Goal: Transaction & Acquisition: Purchase product/service

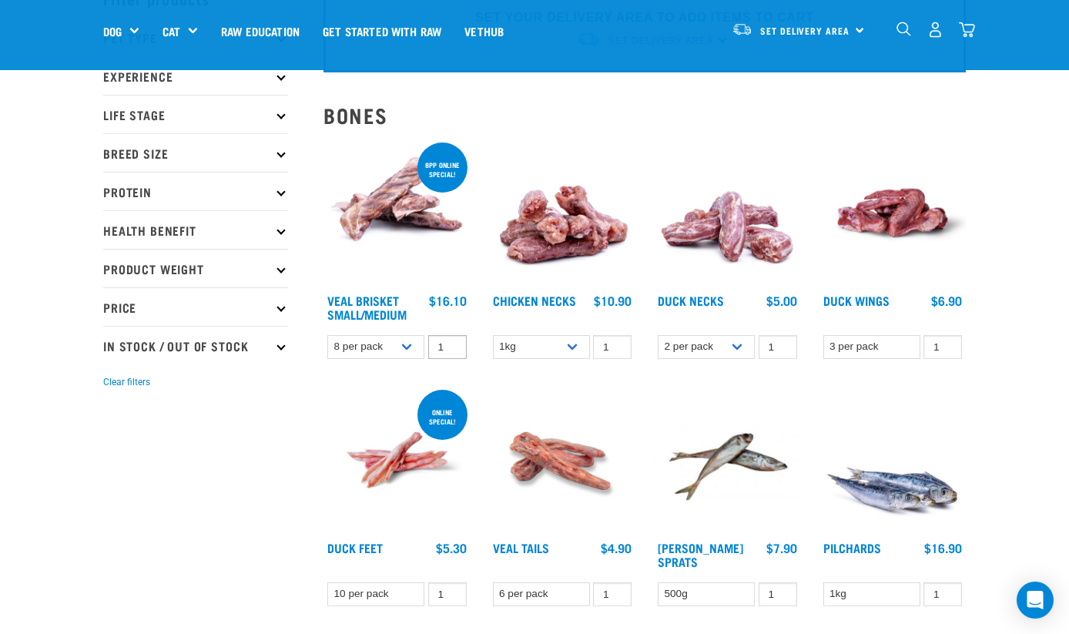
scroll to position [110, 0]
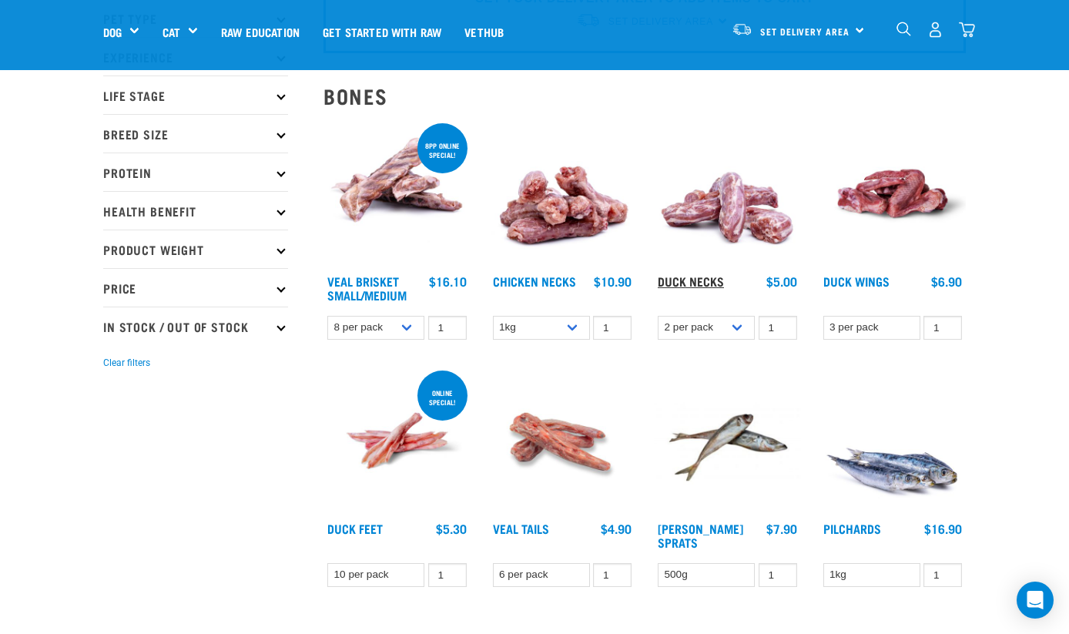
click at [695, 280] on link "Duck Necks" at bounding box center [691, 280] width 66 height 7
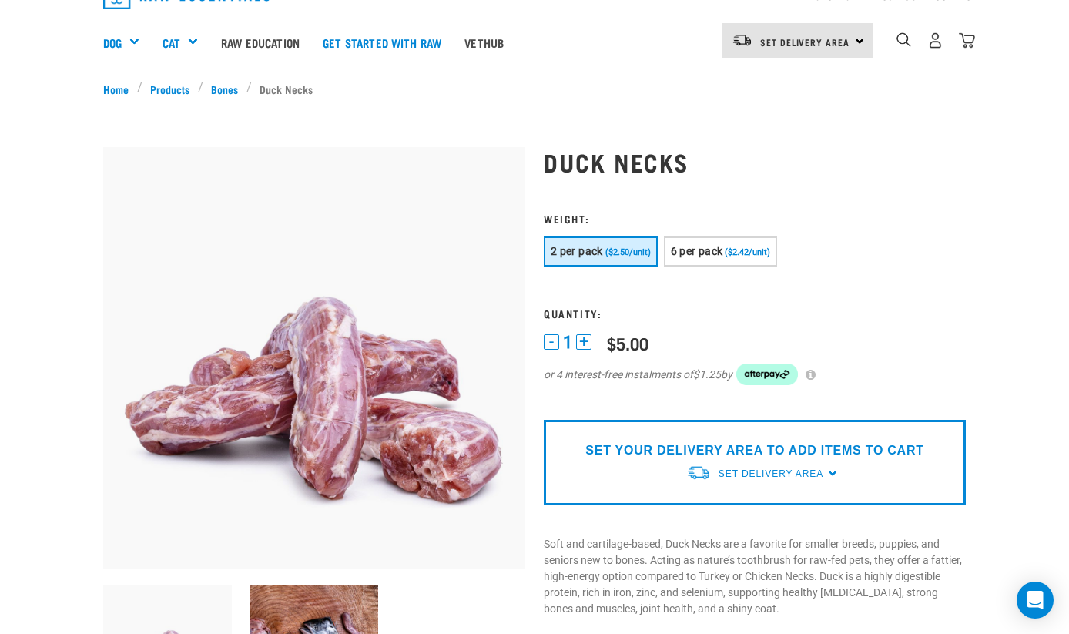
scroll to position [90, 0]
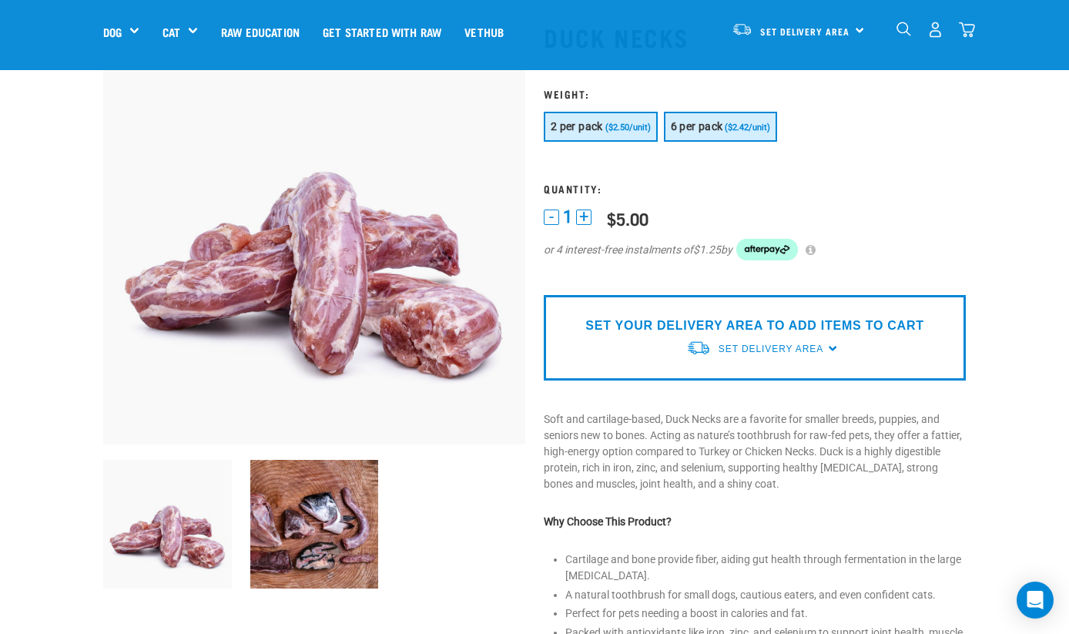
click at [712, 119] on button "6 per pack ($2.42/unit)" at bounding box center [721, 127] width 114 height 30
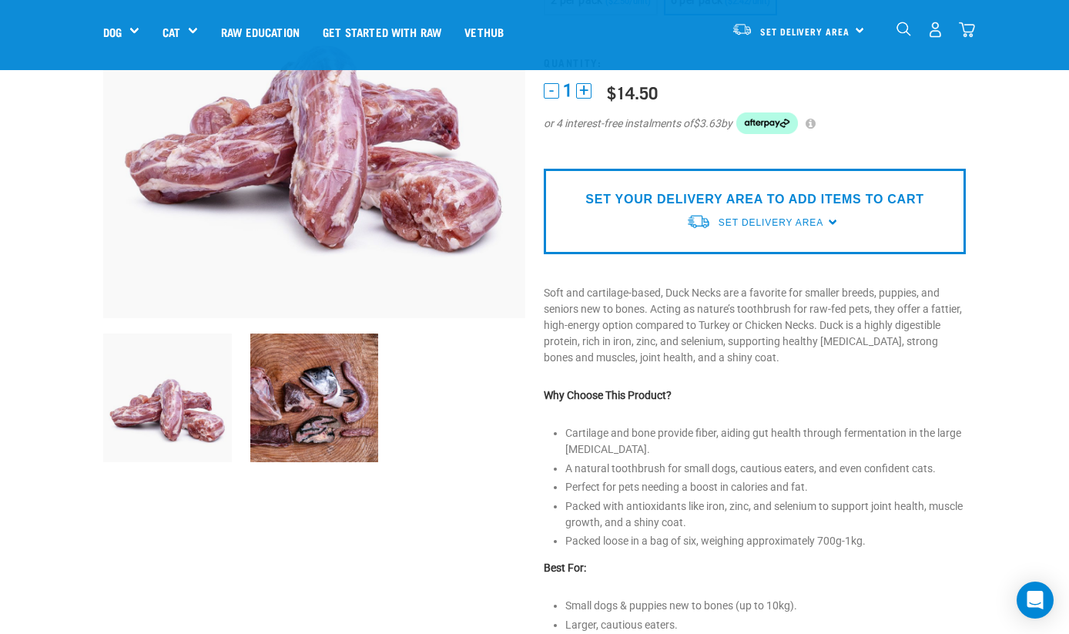
scroll to position [219, 0]
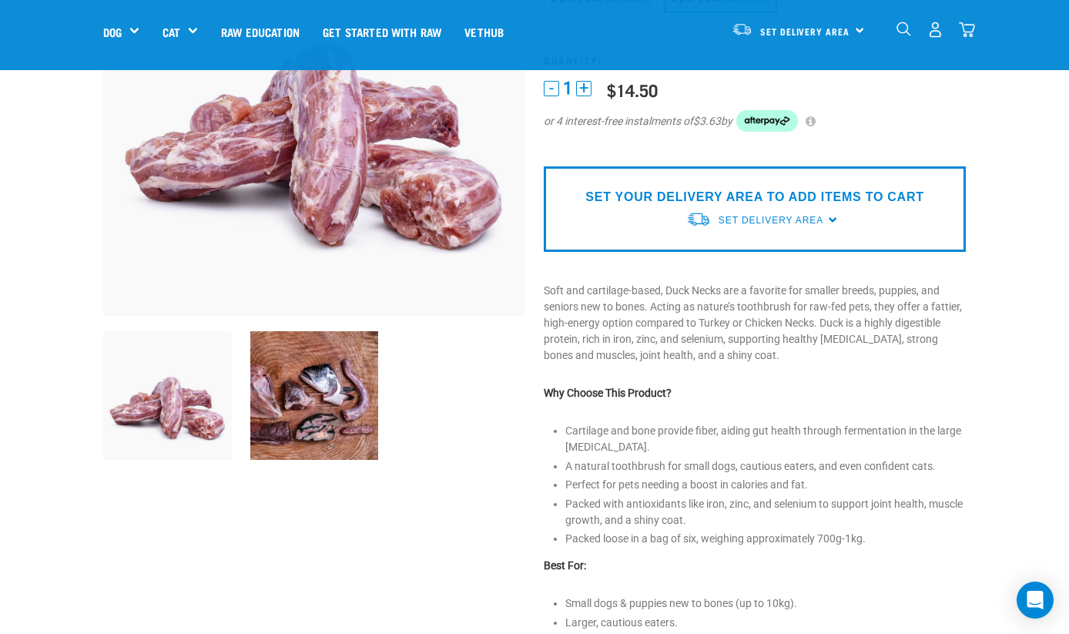
click at [364, 397] on img at bounding box center [314, 395] width 129 height 129
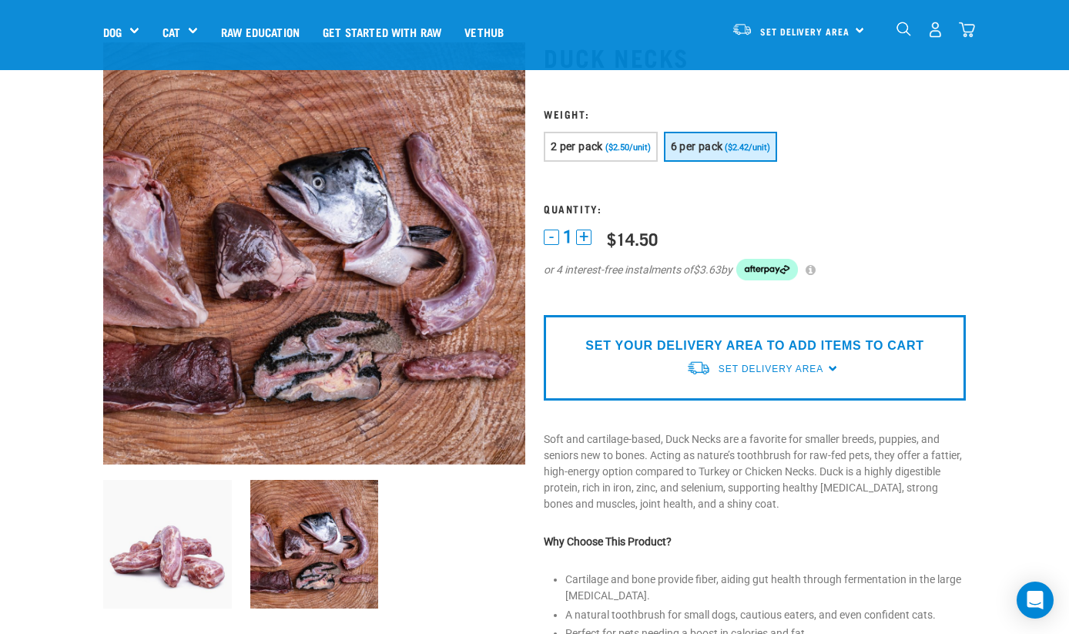
scroll to position [69, 0]
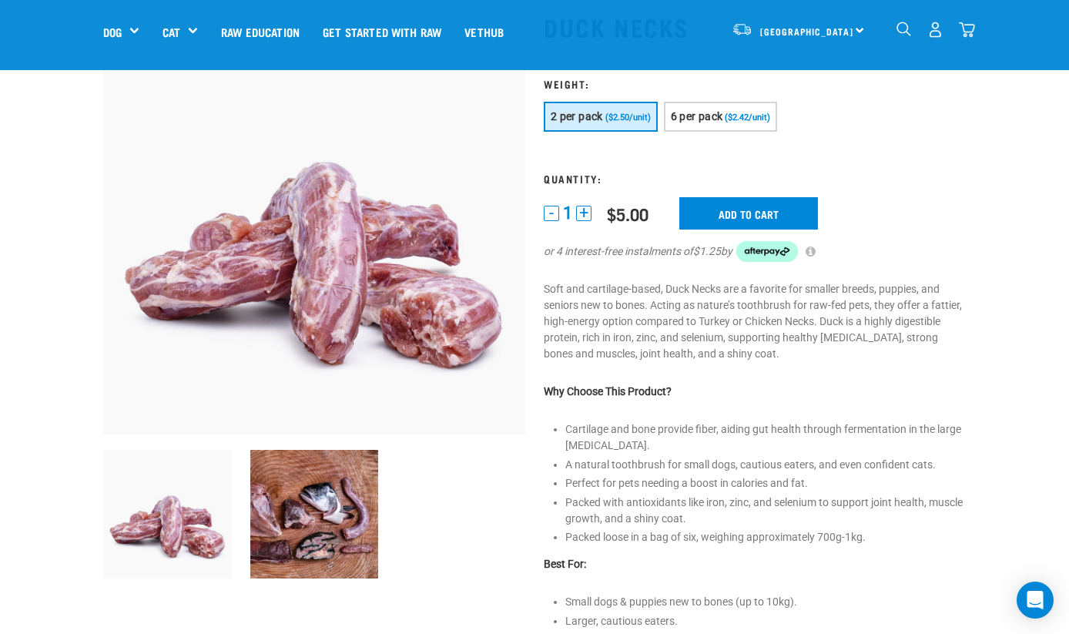
scroll to position [92, 0]
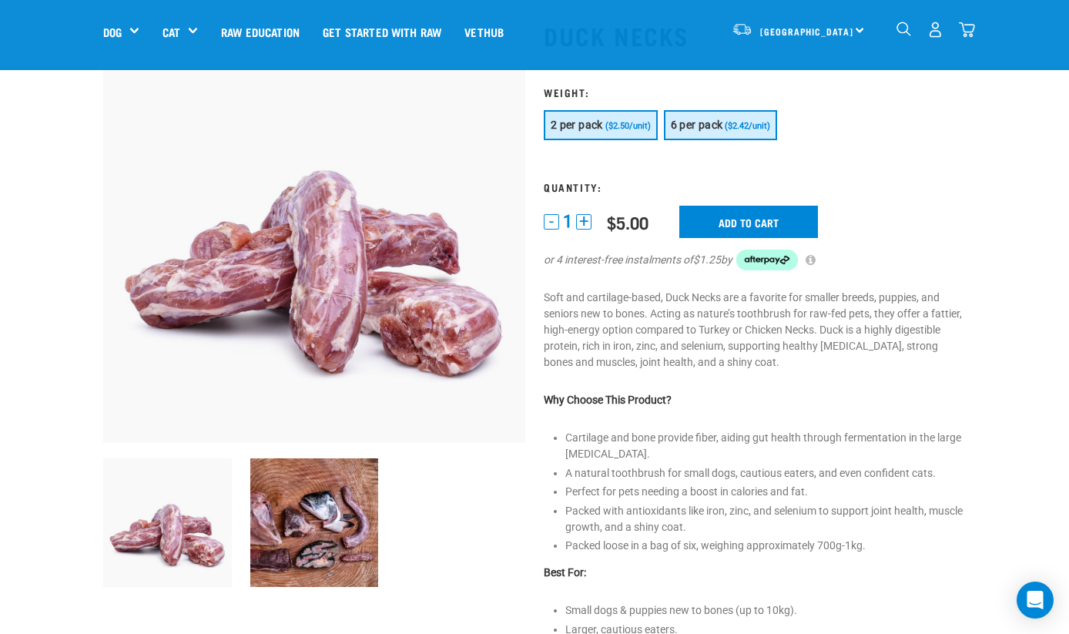
click at [762, 132] on button "6 per pack ($2.42/unit)" at bounding box center [721, 125] width 114 height 30
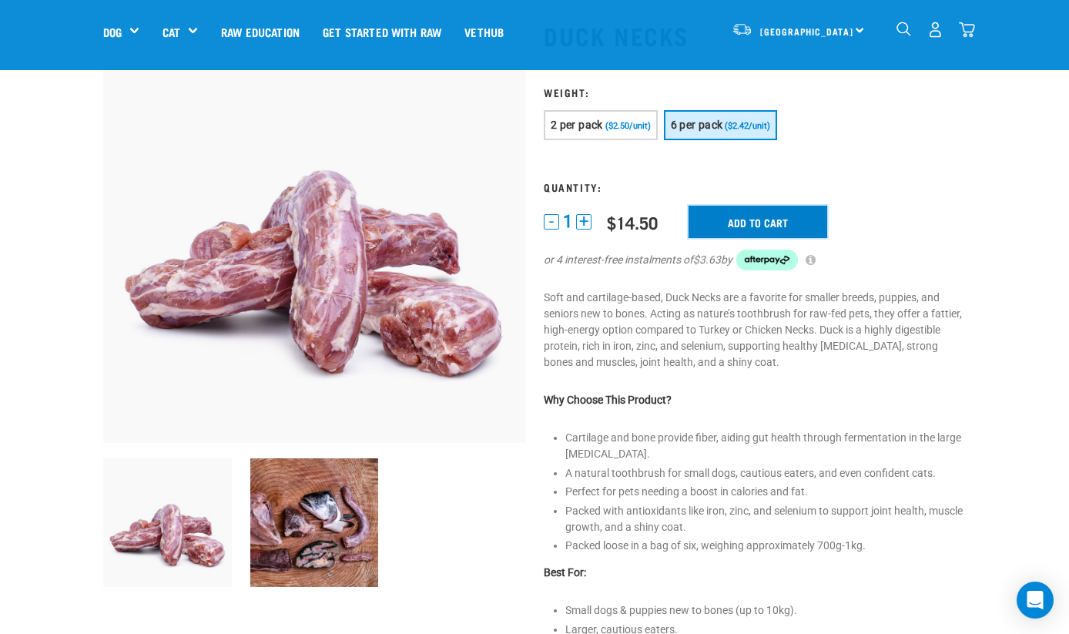
click at [776, 216] on input "Add to cart" at bounding box center [758, 222] width 139 height 32
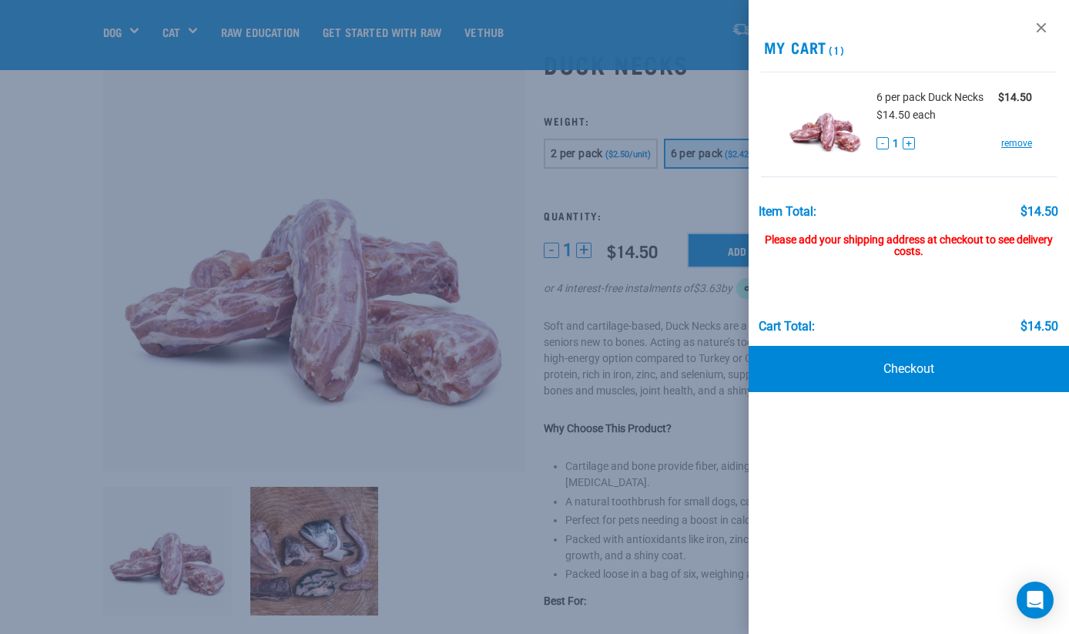
scroll to position [0, 0]
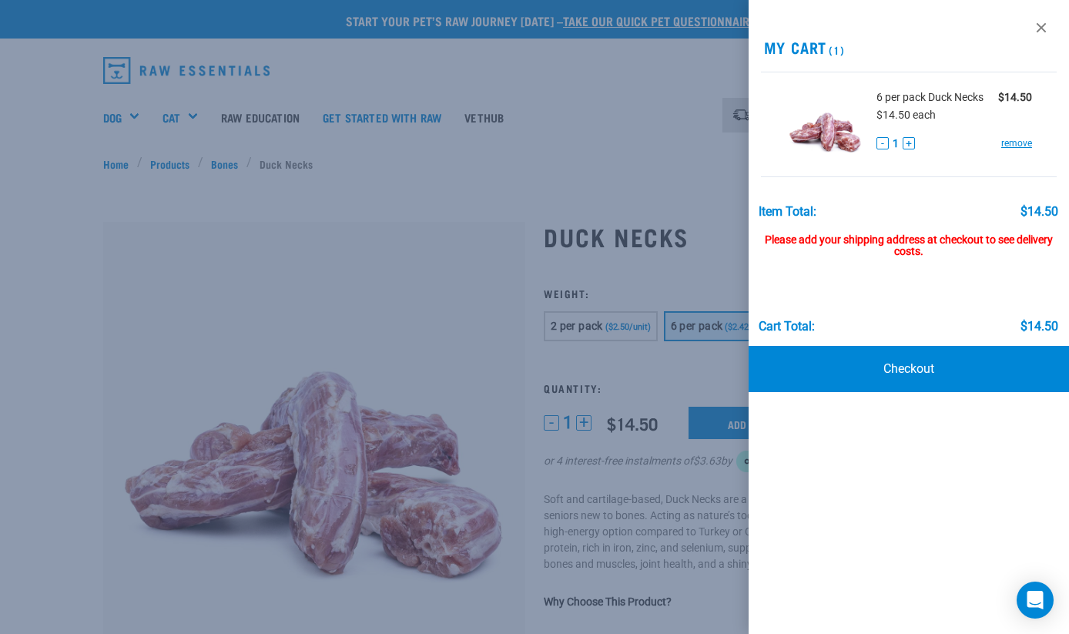
click at [134, 122] on div at bounding box center [534, 317] width 1069 height 634
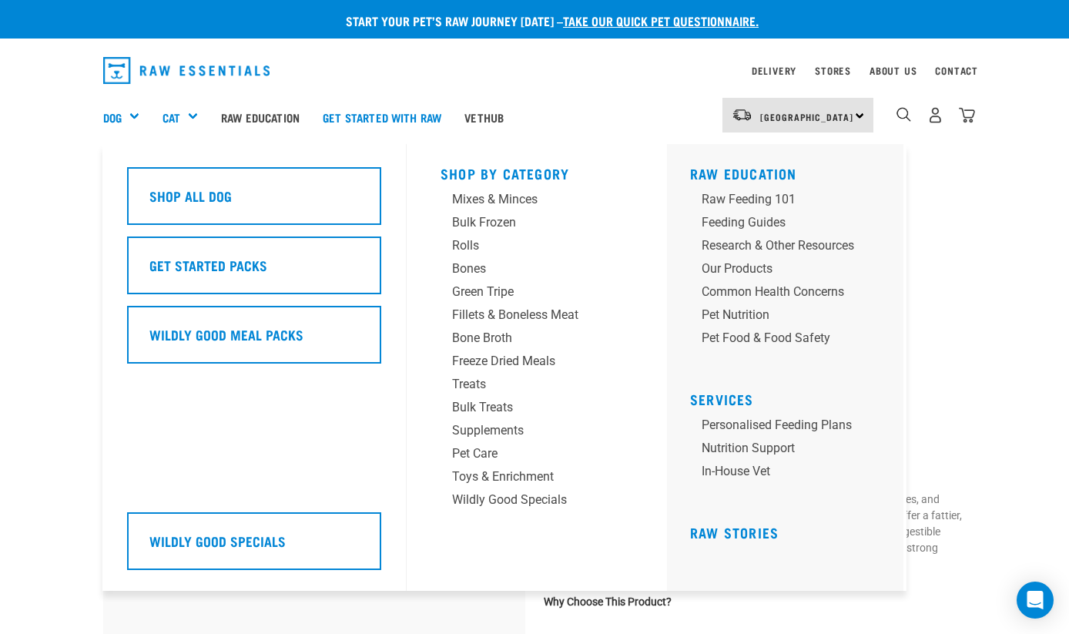
click at [134, 114] on div "Dog" at bounding box center [127, 117] width 48 height 62
click at [788, 202] on div "Raw Feeding 101" at bounding box center [778, 199] width 153 height 18
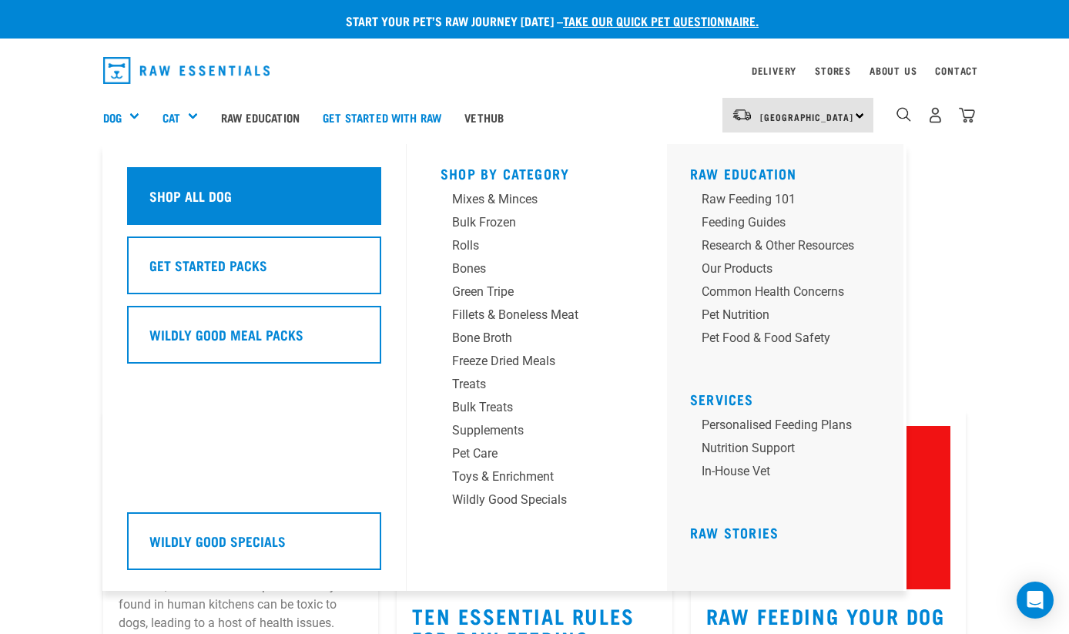
click at [190, 200] on h5 "Shop All Dog" at bounding box center [190, 196] width 82 height 20
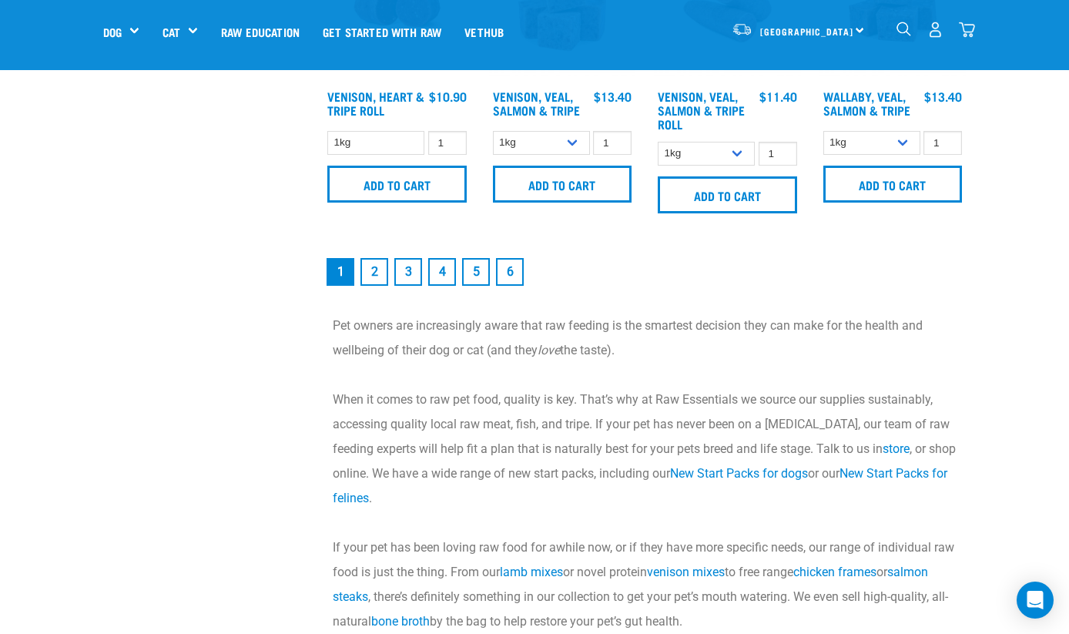
scroll to position [2291, 0]
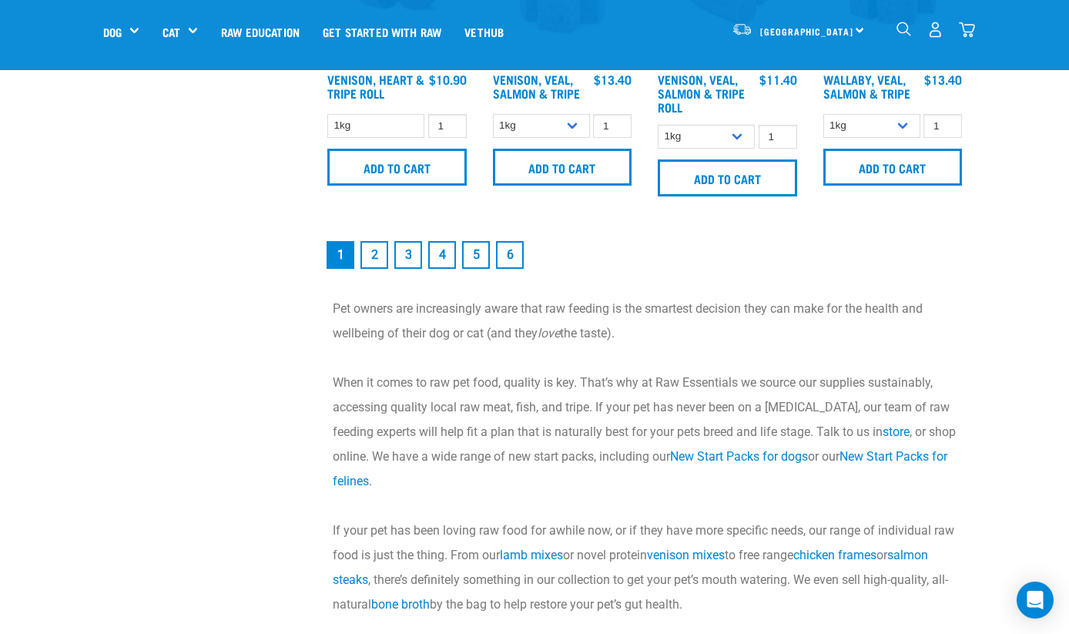
click at [377, 254] on link "2" at bounding box center [375, 255] width 28 height 28
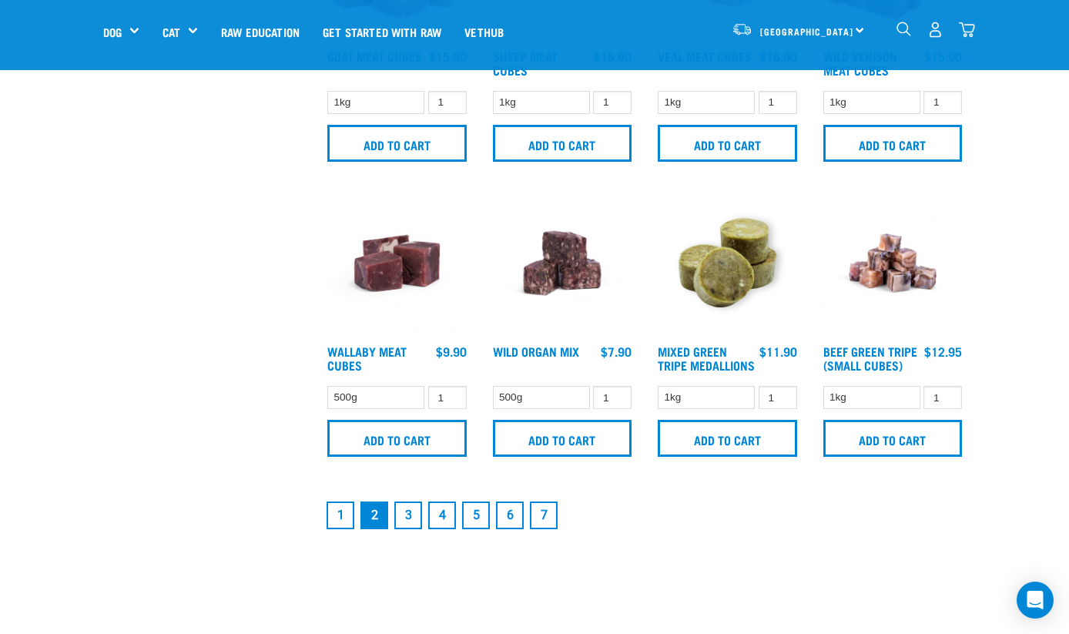
scroll to position [2097, 0]
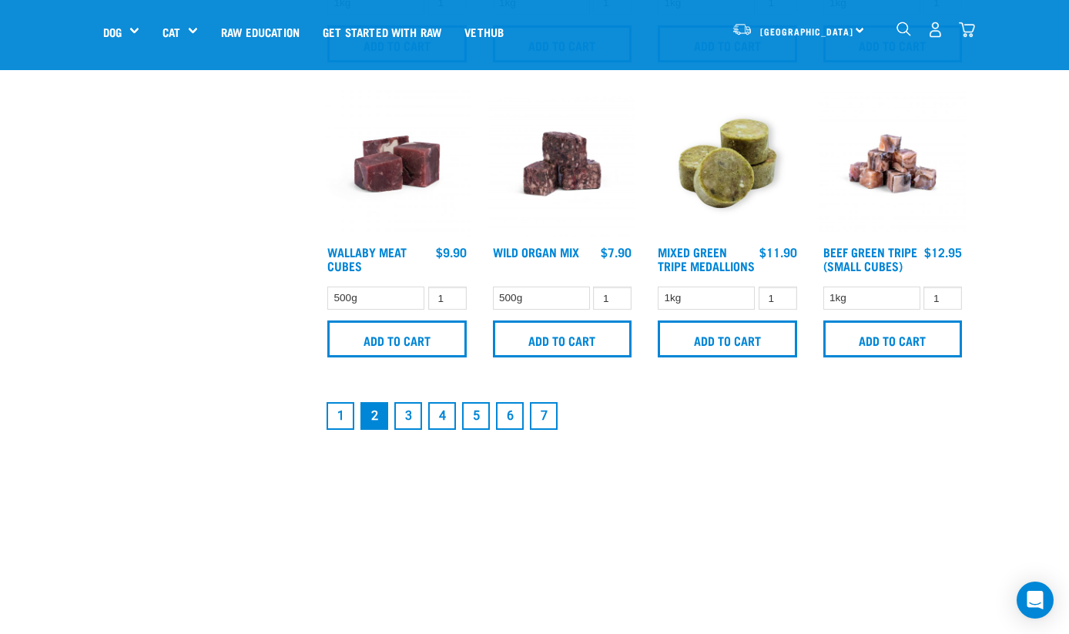
click at [409, 430] on link "3" at bounding box center [408, 416] width 28 height 28
click at [410, 423] on link "3" at bounding box center [408, 416] width 28 height 28
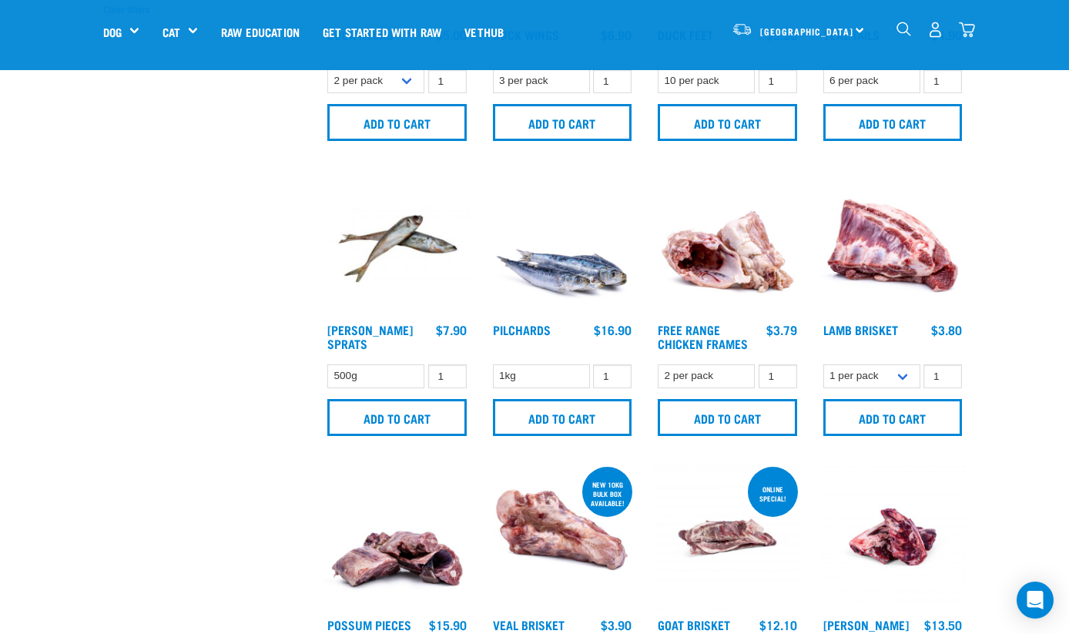
scroll to position [544, 0]
click at [373, 326] on link "[PERSON_NAME] Sprats" at bounding box center [370, 335] width 86 height 21
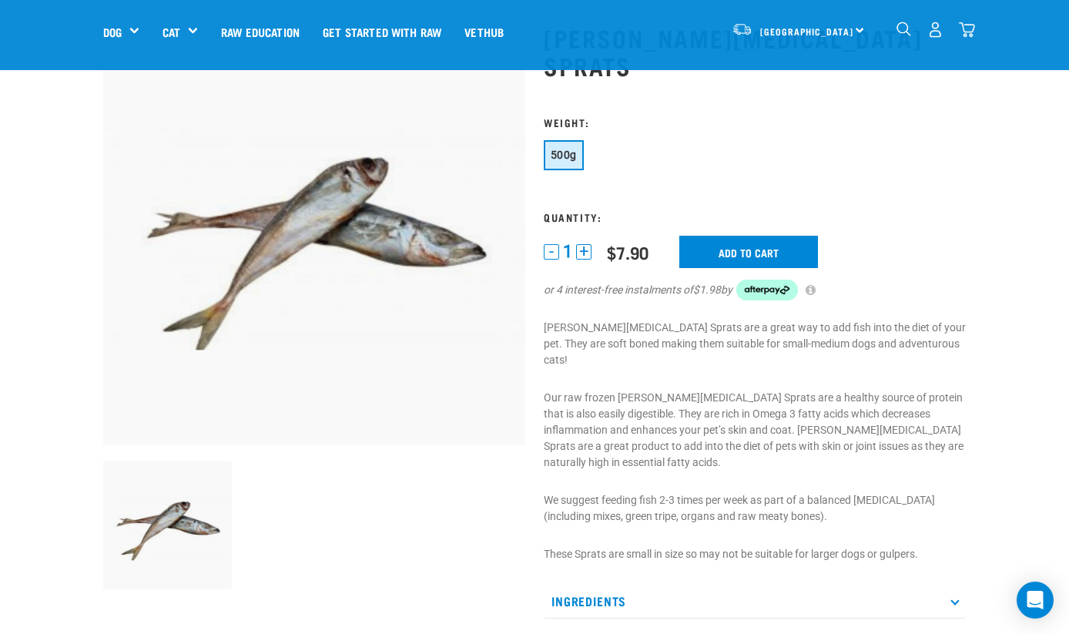
scroll to position [91, 0]
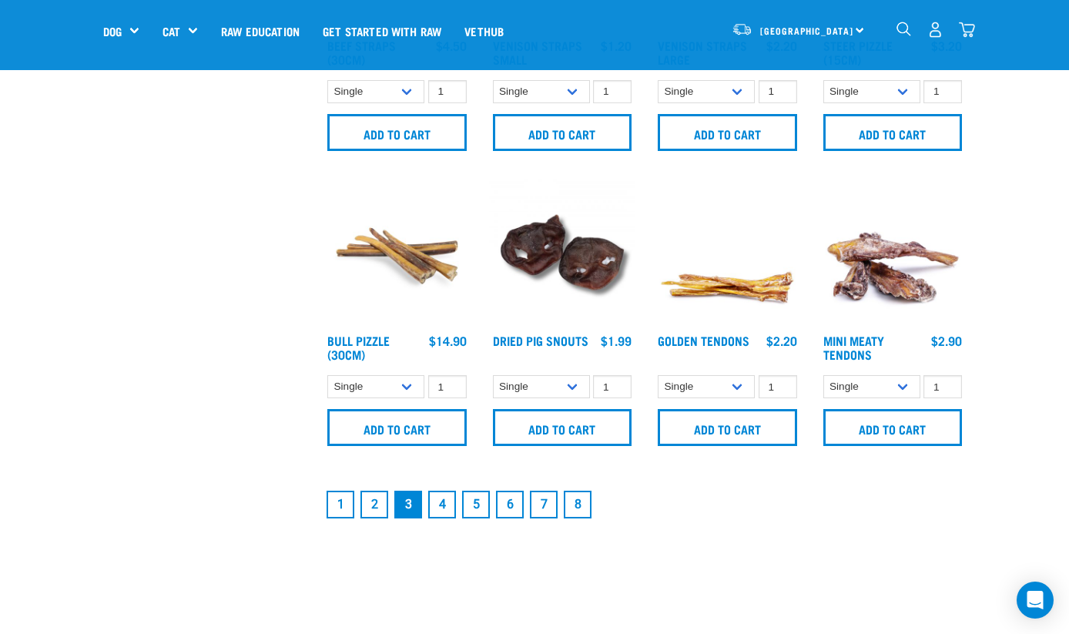
scroll to position [2034, 0]
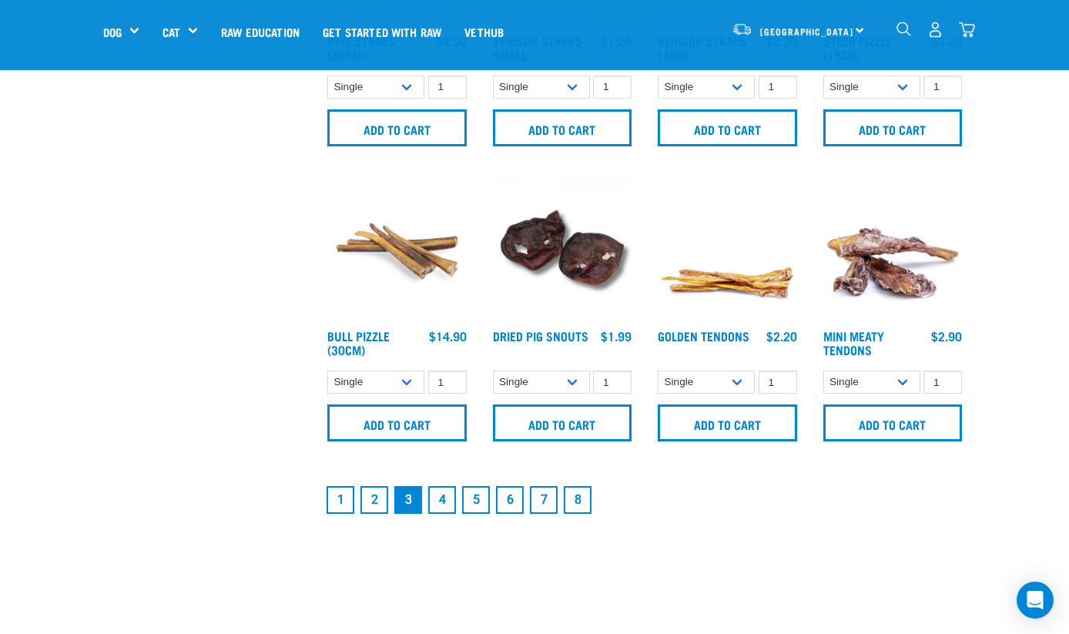
click at [444, 491] on link "4" at bounding box center [442, 500] width 28 height 28
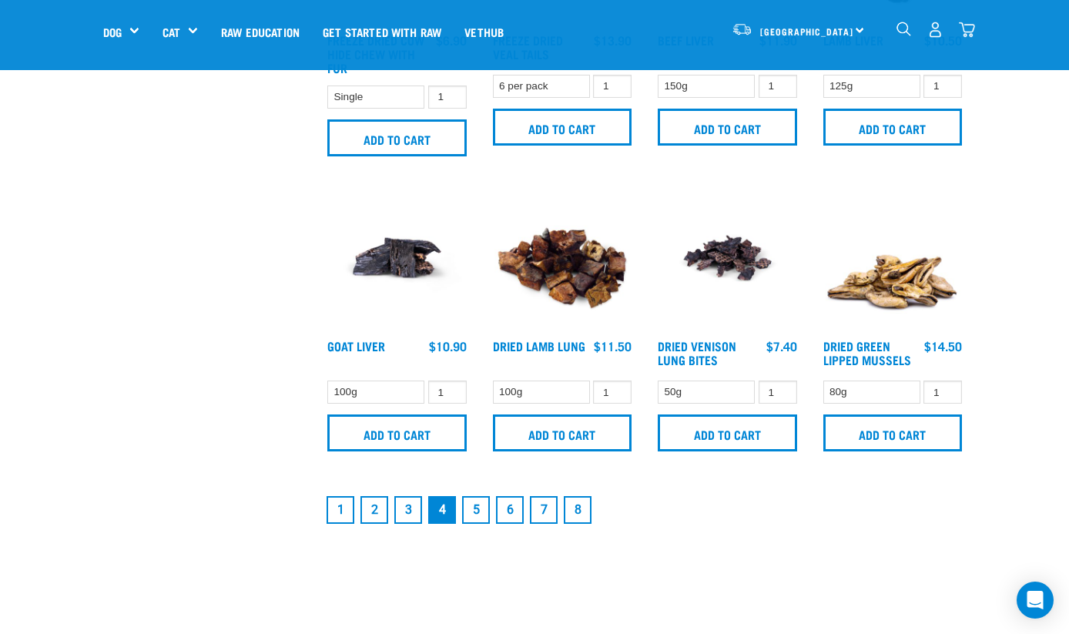
scroll to position [2061, 0]
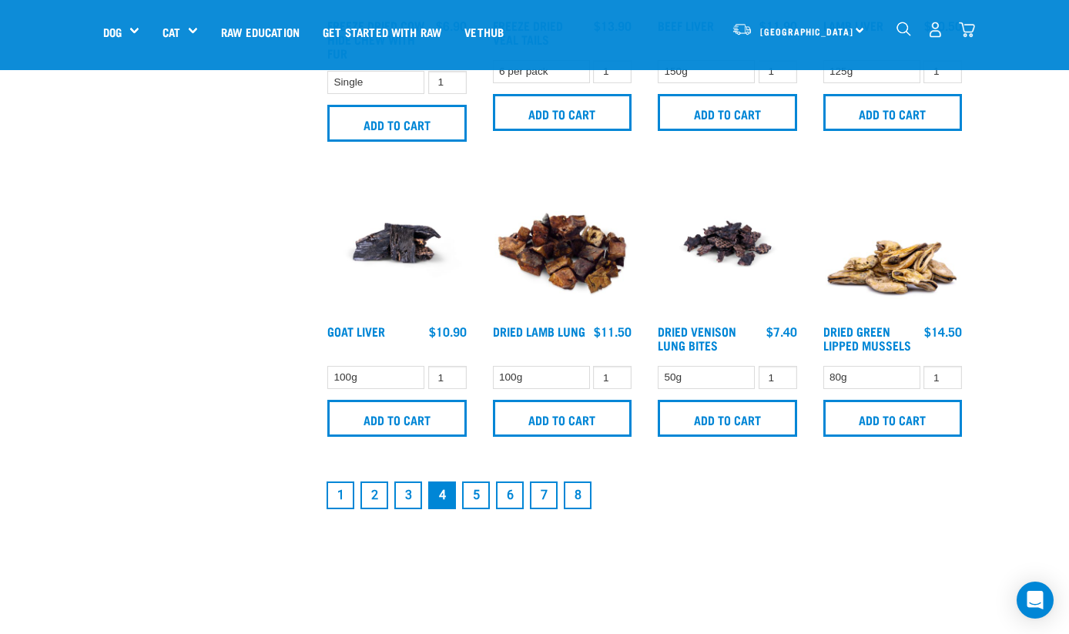
click at [474, 496] on link "5" at bounding box center [476, 495] width 28 height 28
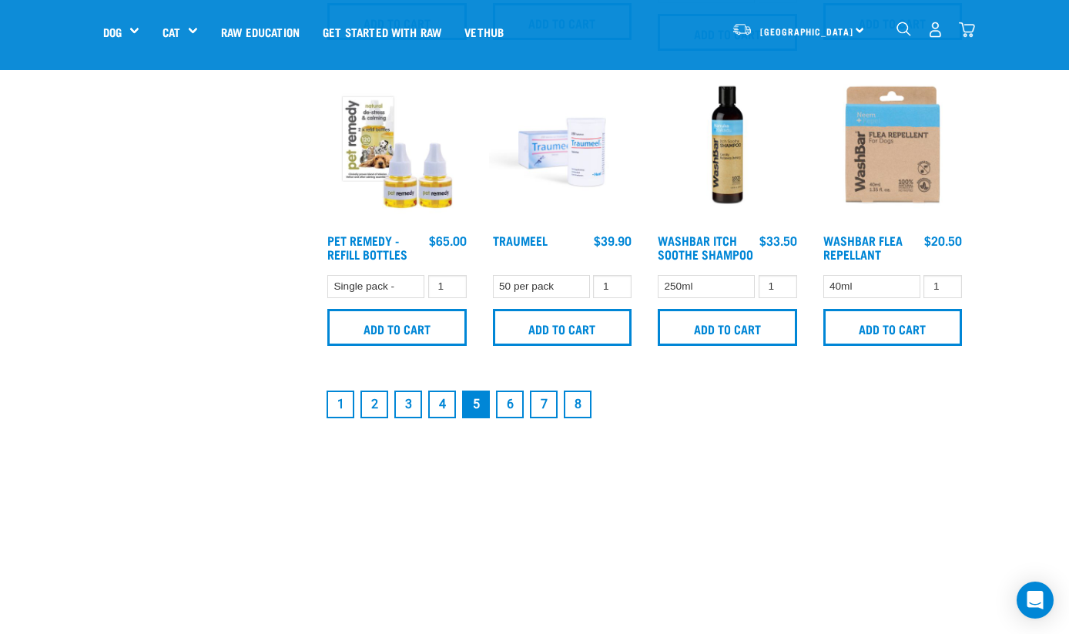
scroll to position [2226, 0]
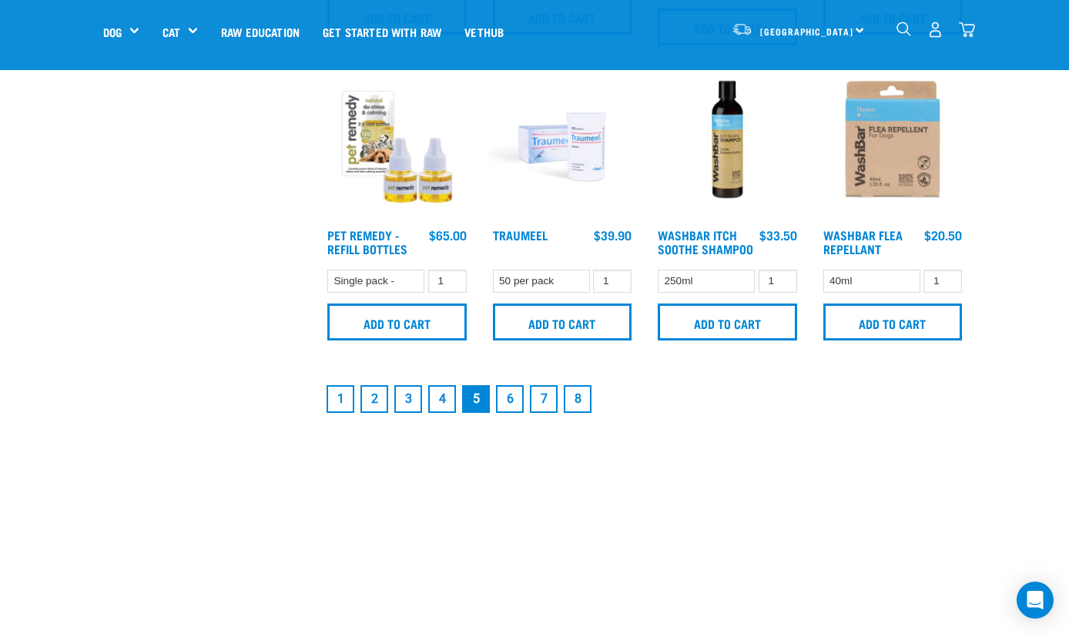
click at [511, 395] on link "6" at bounding box center [510, 399] width 28 height 28
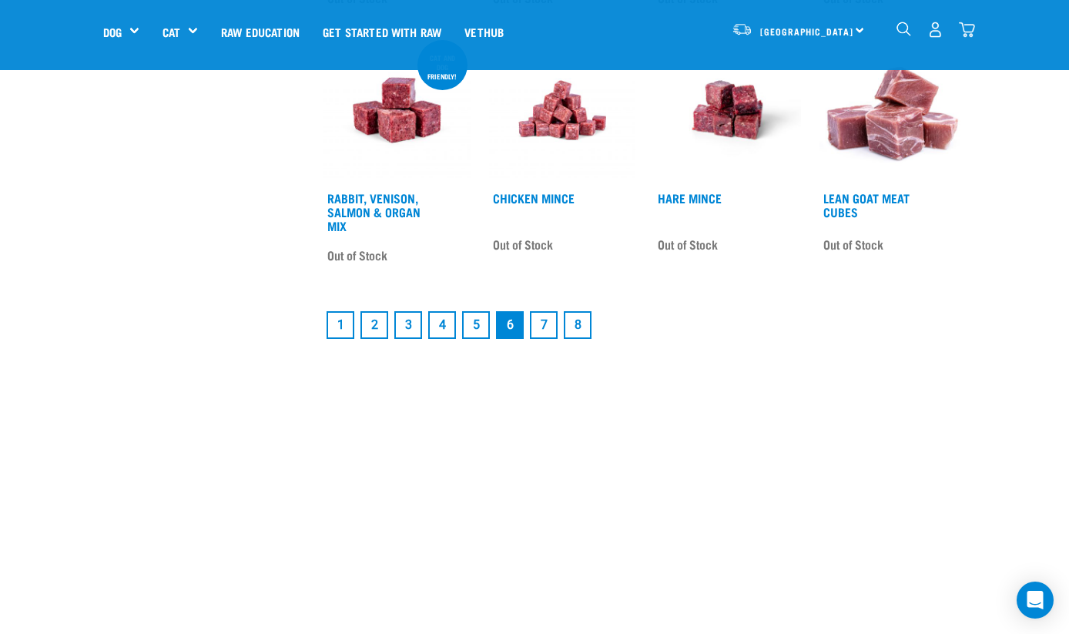
scroll to position [2157, 0]
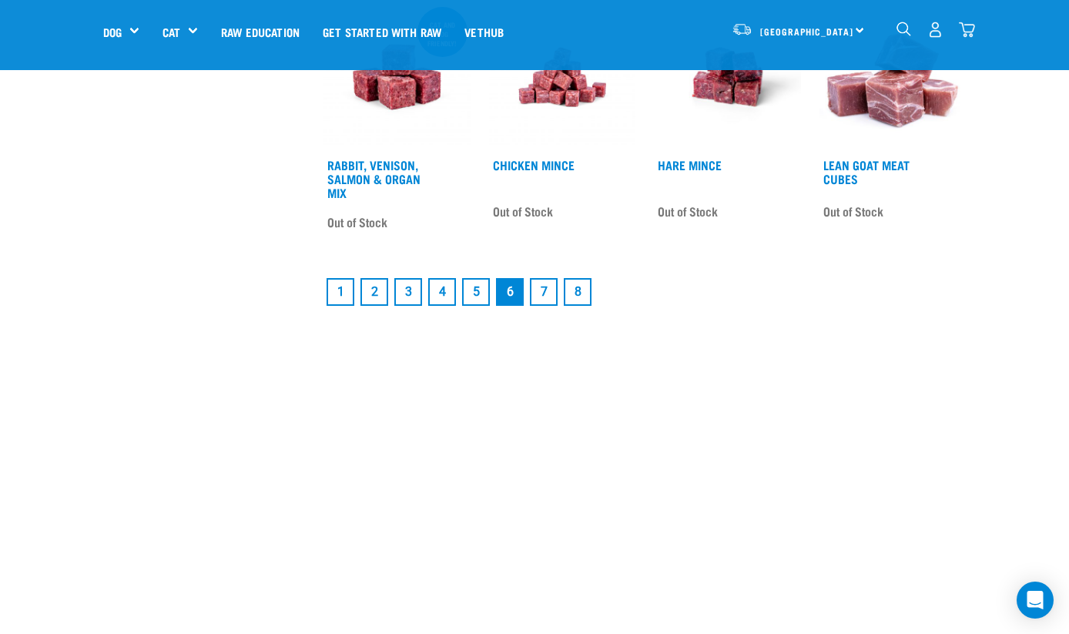
click at [547, 285] on link "7" at bounding box center [544, 292] width 28 height 28
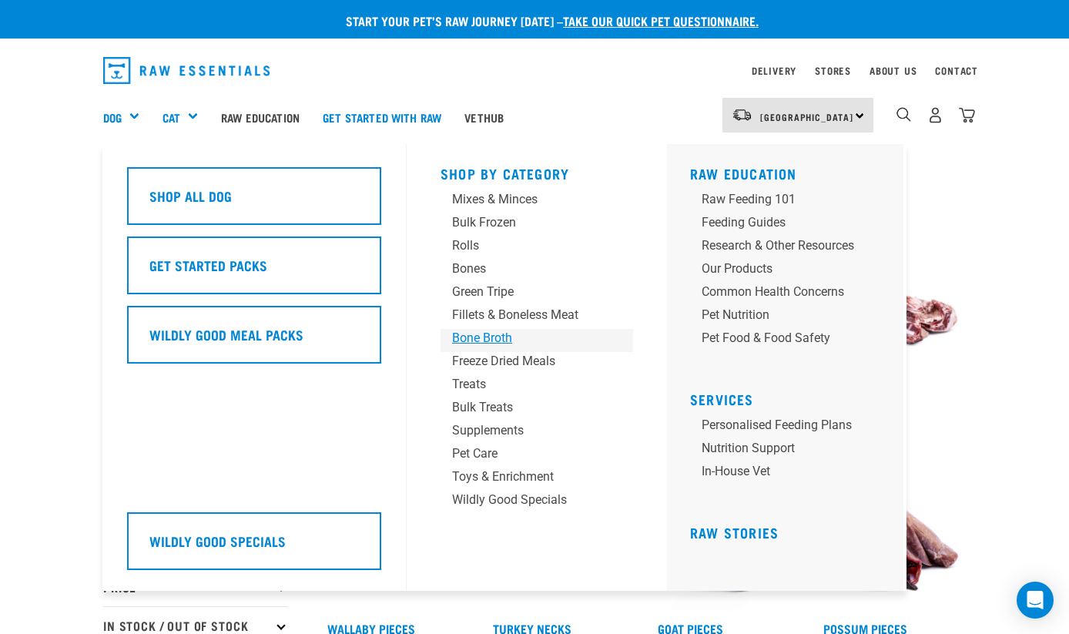
click at [504, 337] on div "Bone Broth" at bounding box center [524, 338] width 144 height 18
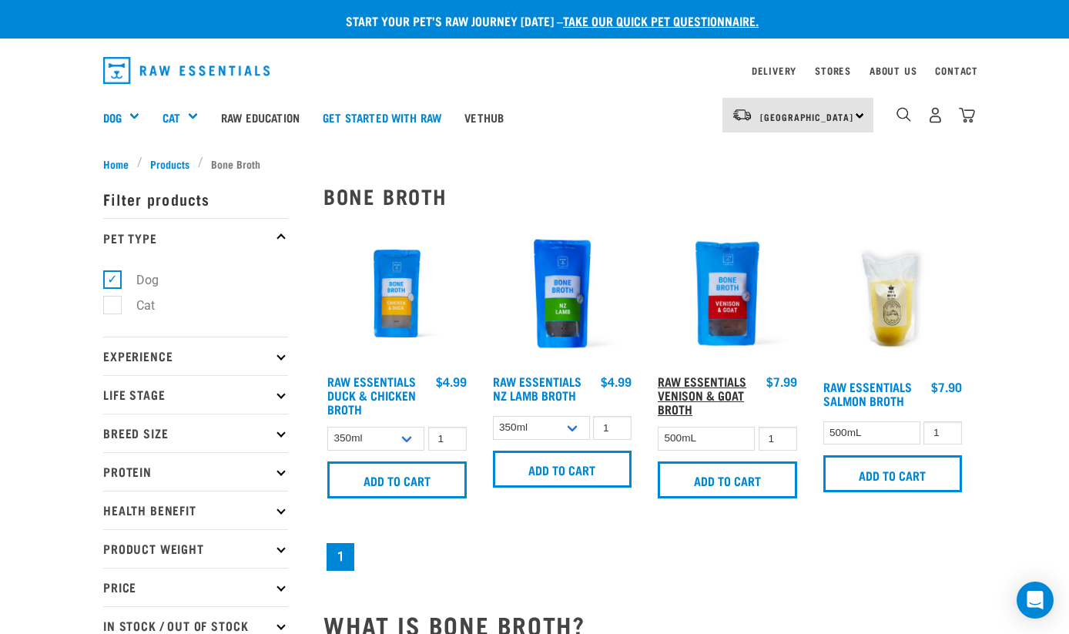
click at [706, 380] on link "Raw Essentials Venison & Goat Broth" at bounding box center [702, 394] width 89 height 35
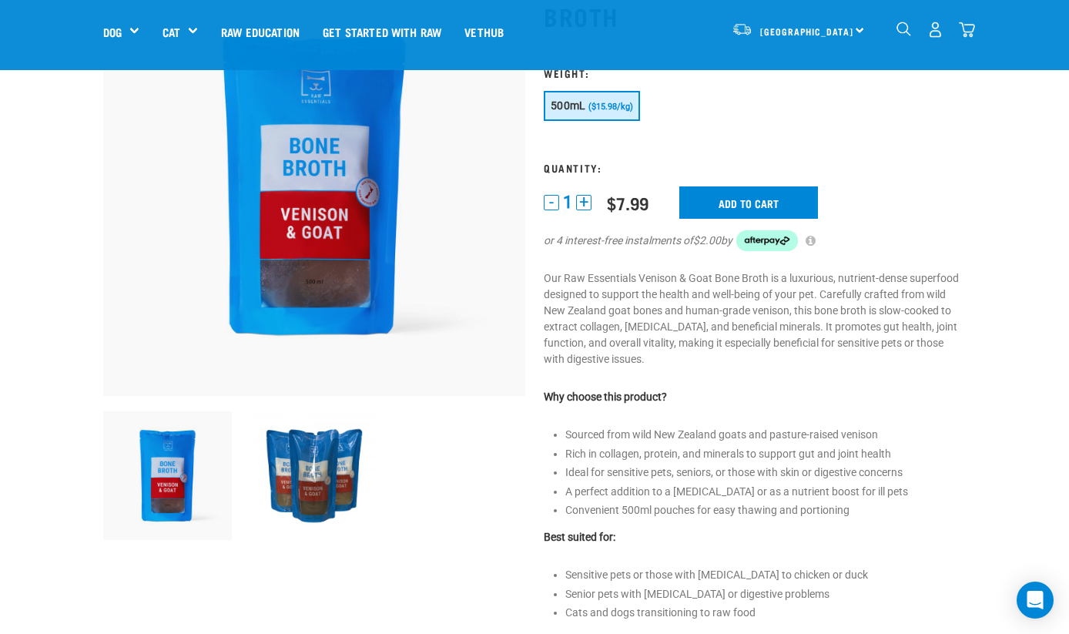
scroll to position [131, 0]
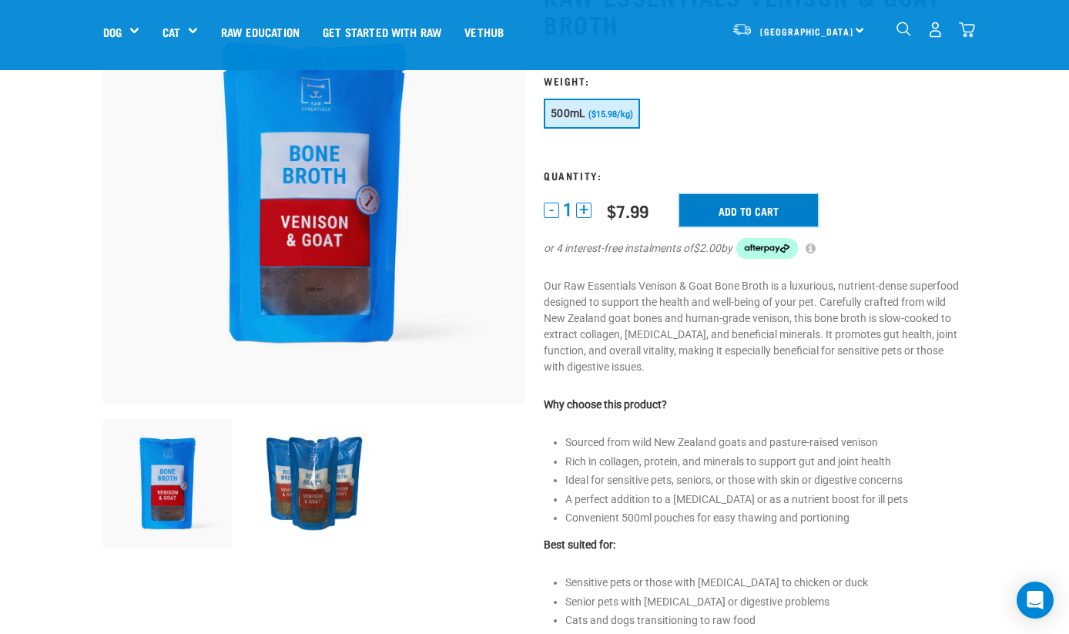
click at [741, 206] on input "Add to cart" at bounding box center [748, 210] width 139 height 32
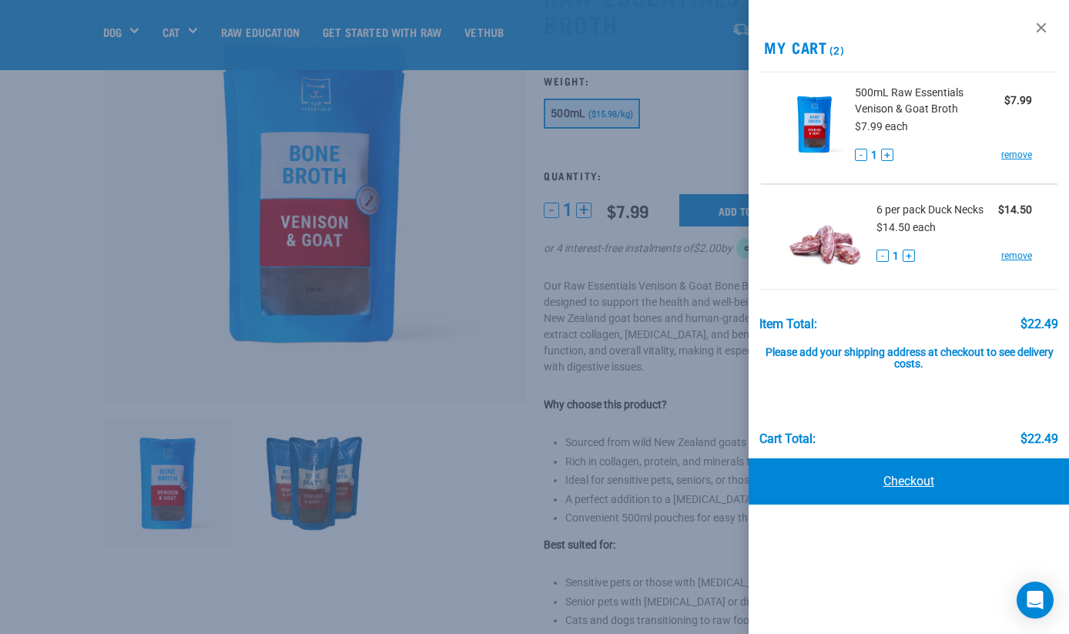
click at [911, 475] on link "Checkout" at bounding box center [909, 481] width 320 height 46
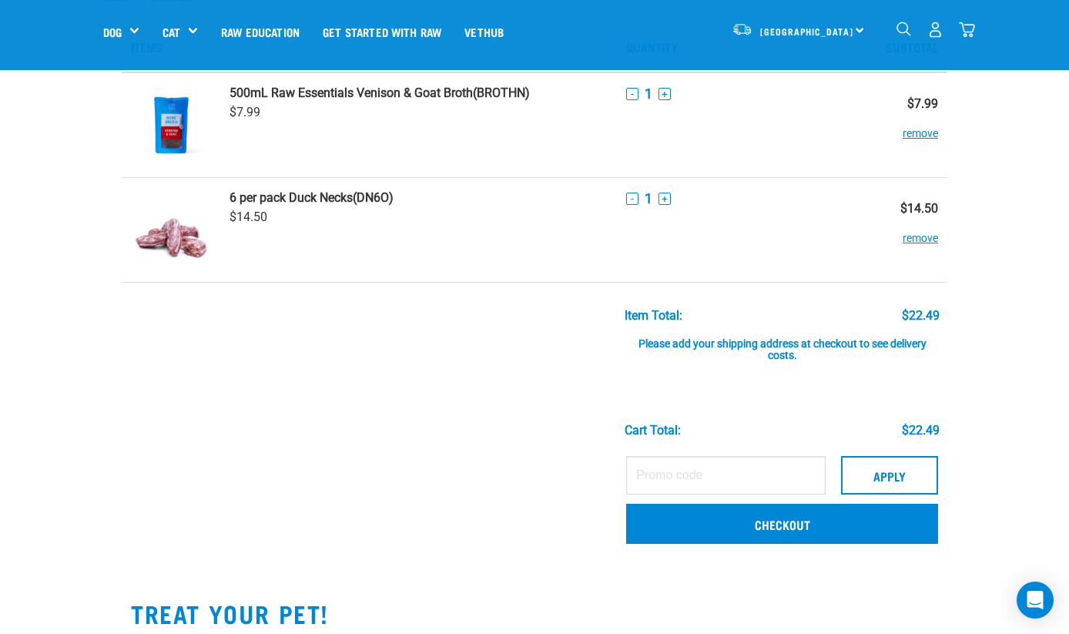
scroll to position [65, 0]
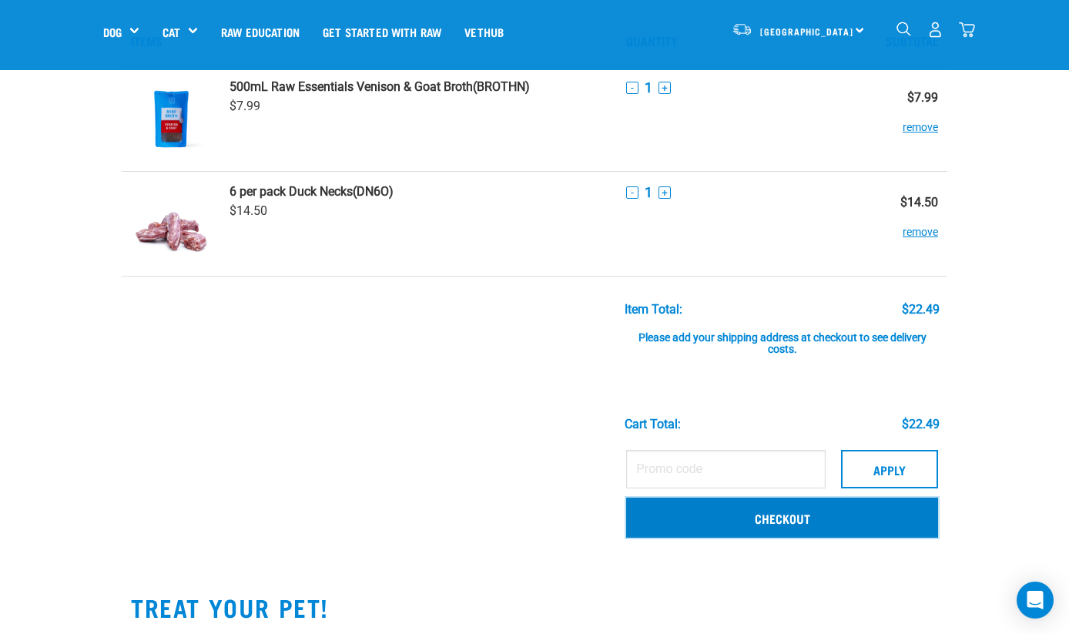
click at [848, 508] on link "Checkout" at bounding box center [782, 518] width 312 height 40
